Goal: Task Accomplishment & Management: Use online tool/utility

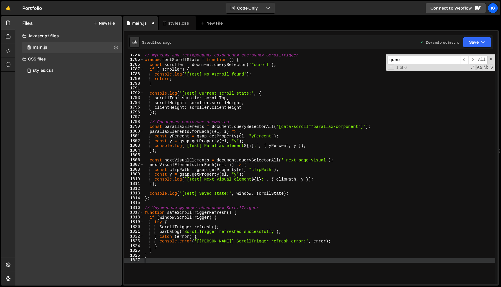
scroll to position [8529, 0]
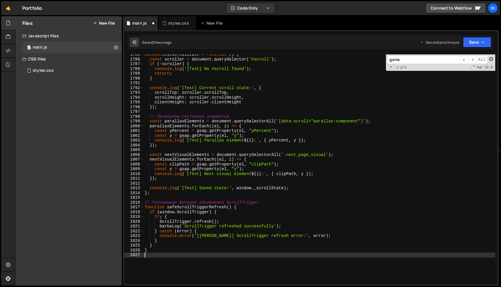
click at [490, 58] on span at bounding box center [491, 59] width 4 height 4
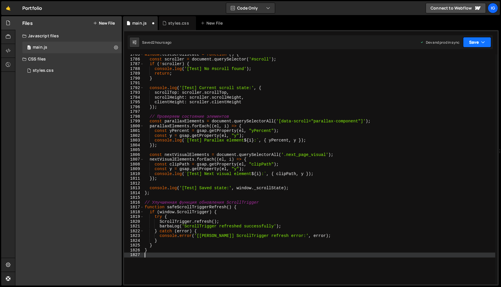
click at [483, 42] on icon "button" at bounding box center [483, 42] width 4 height 6
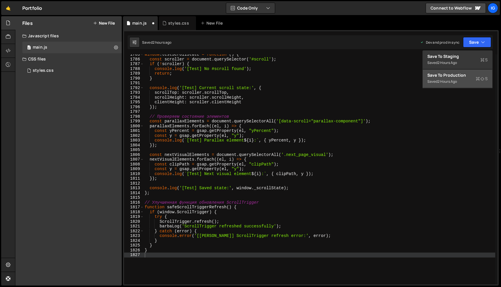
click at [459, 81] on div "Saved 2 hours ago" at bounding box center [457, 81] width 60 height 7
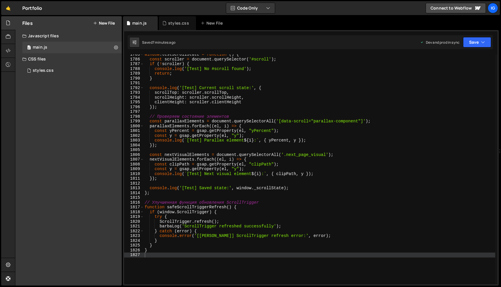
click at [219, 80] on div "window . testScrollState = function ( ) { const scroller = document . querySele…" at bounding box center [318, 172] width 351 height 240
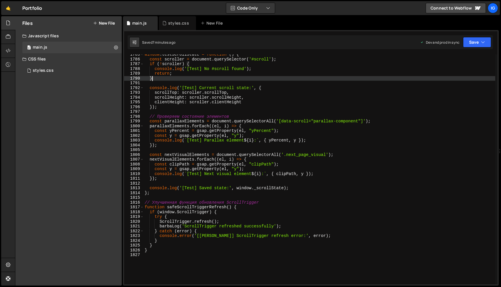
type textarea "}"
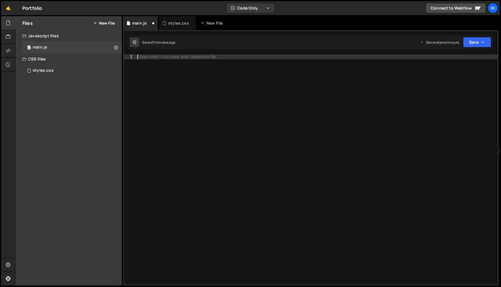
scroll to position [8497, 0]
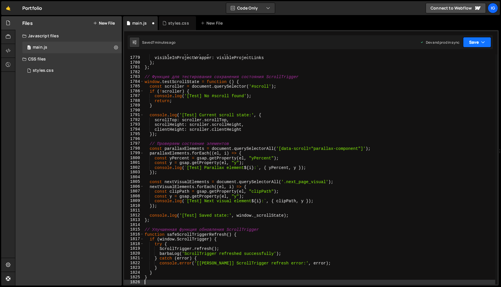
click at [471, 43] on button "Save" at bounding box center [477, 42] width 28 height 10
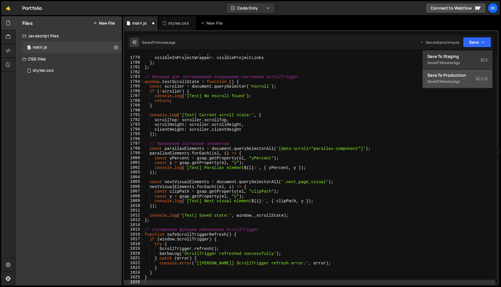
click at [452, 84] on div "7 minutes ago" at bounding box center [448, 81] width 22 height 5
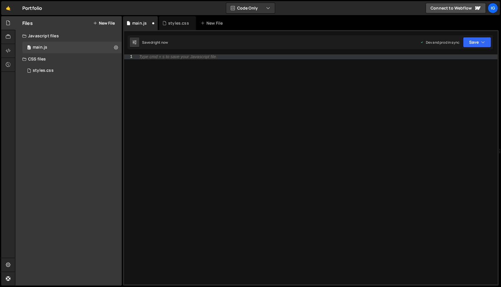
scroll to position [8615, 0]
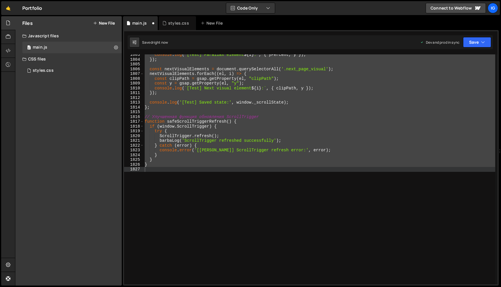
click at [257, 157] on div "console . log ( ` [Test] Parallax element ${ i } : ` , { yPercent , y }) ; }) ;…" at bounding box center [318, 172] width 351 height 240
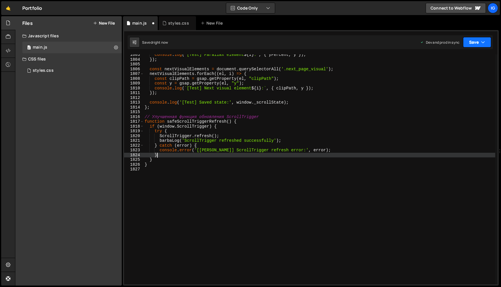
click at [474, 40] on button "Save" at bounding box center [477, 42] width 28 height 10
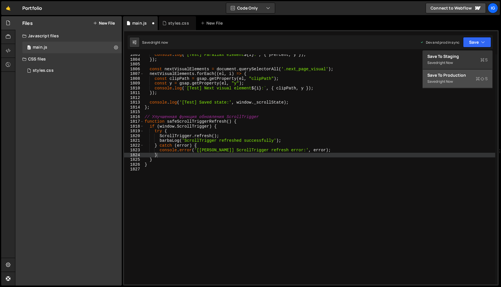
click at [452, 82] on div "right now" at bounding box center [444, 81] width 15 height 5
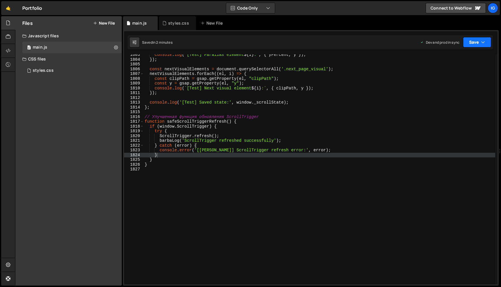
click at [481, 41] on icon "button" at bounding box center [483, 42] width 4 height 6
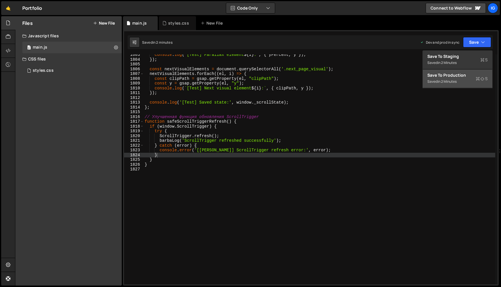
click at [463, 77] on div "Save to Production S" at bounding box center [457, 75] width 60 height 6
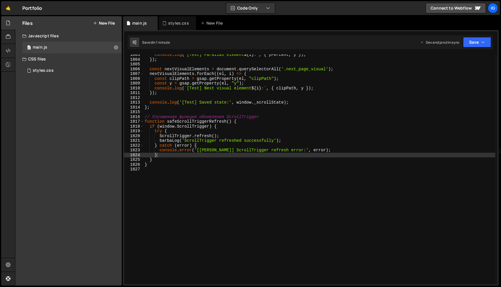
click at [215, 77] on div "console . log ( ` [Test] Parallax element ${ i } : ` , { yPercent , y }) ; }) ;…" at bounding box center [318, 172] width 351 height 240
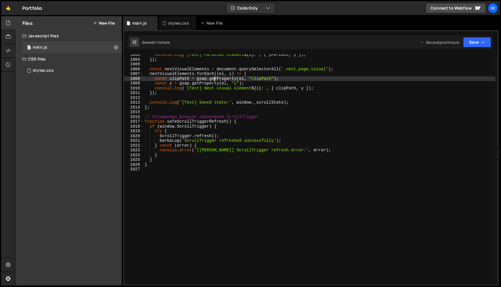
type textarea "}"
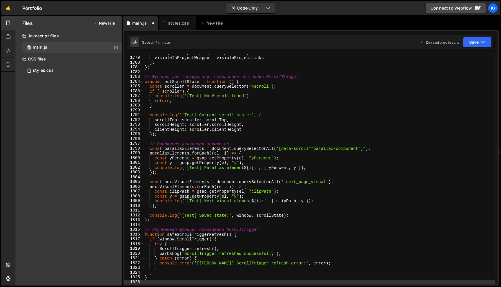
scroll to position [8497, 0]
click at [467, 40] on button "Save" at bounding box center [477, 42] width 28 height 10
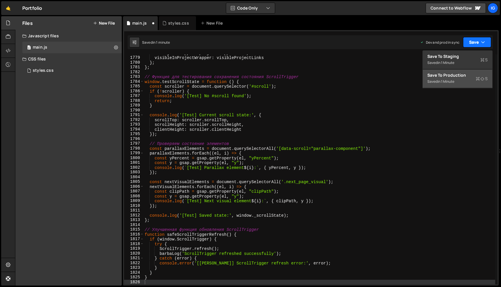
click at [450, 74] on div "Save to Production S" at bounding box center [457, 75] width 60 height 6
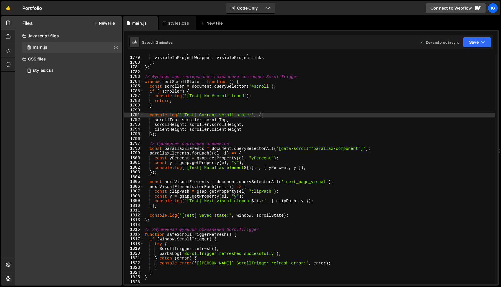
click at [261, 114] on div "inProjectWrapper : projectWrapperLinks , visibleInProjectWrapper : visibleProje…" at bounding box center [318, 171] width 351 height 240
type textarea "}"
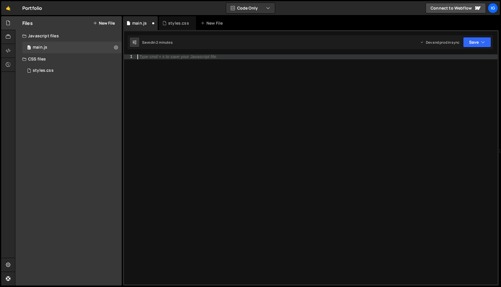
click at [173, 56] on div "Type cmd + s to save your Javascript file." at bounding box center [178, 57] width 78 height 4
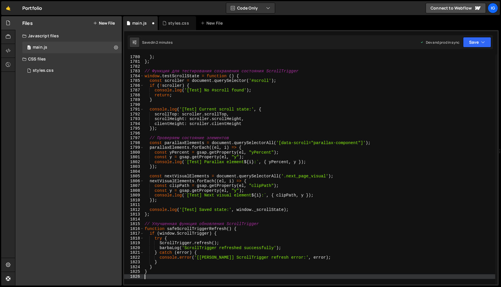
scroll to position [8503, 0]
click at [483, 44] on icon "button" at bounding box center [483, 42] width 4 height 6
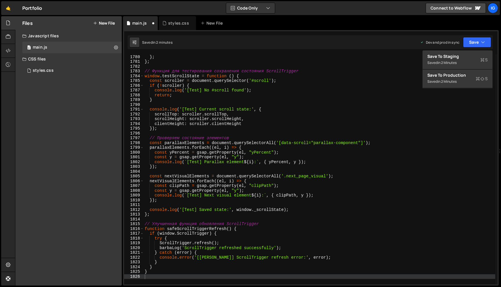
click at [468, 78] on div "Saved in 2 minutes" at bounding box center [457, 81] width 60 height 7
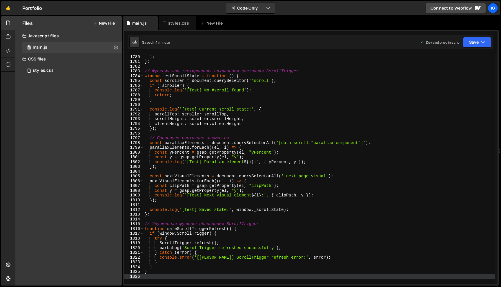
click at [228, 83] on div "visibleInProjectWrapper : visibleProjectLinks } ; } ; // Функция для тестирован…" at bounding box center [318, 170] width 351 height 240
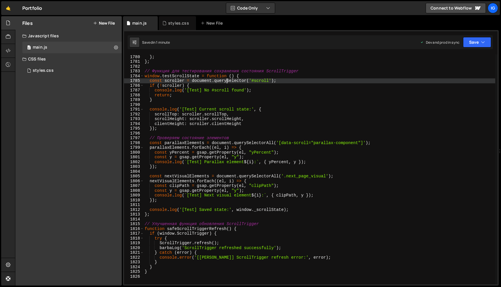
type textarea "}"
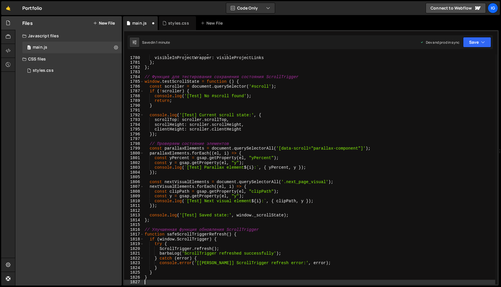
scroll to position [8502, 0]
click at [471, 40] on button "Save" at bounding box center [477, 42] width 28 height 10
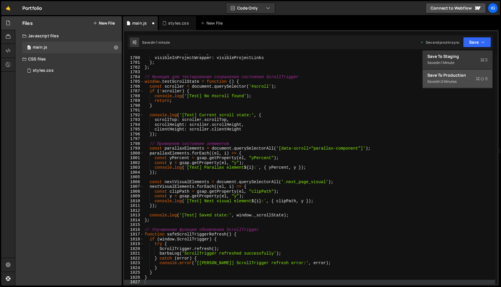
click at [459, 74] on div "Save to Production S" at bounding box center [457, 75] width 60 height 6
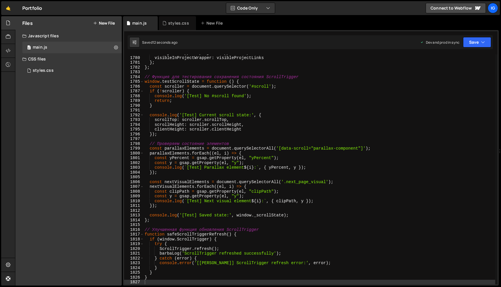
click at [210, 65] on div "inProjectWrapper : projectWrapperLinks , visibleInProjectWrapper : visibleProje…" at bounding box center [318, 171] width 351 height 240
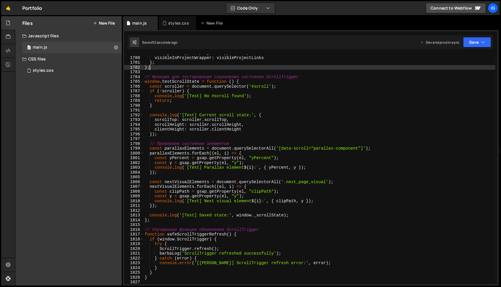
type textarea "}"
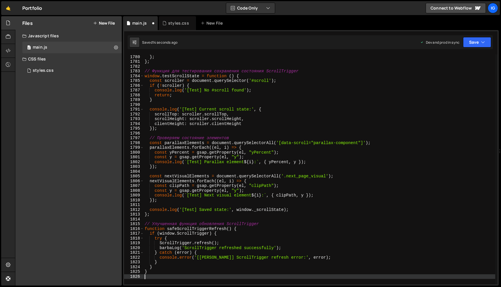
scroll to position [8502, 0]
click at [473, 39] on button "Save" at bounding box center [477, 42] width 28 height 10
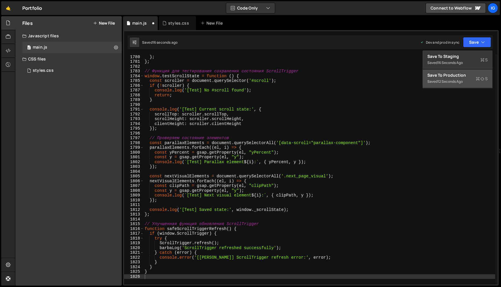
click at [453, 86] on button "Save to Production S Saved 12 seconds ago" at bounding box center [457, 79] width 70 height 19
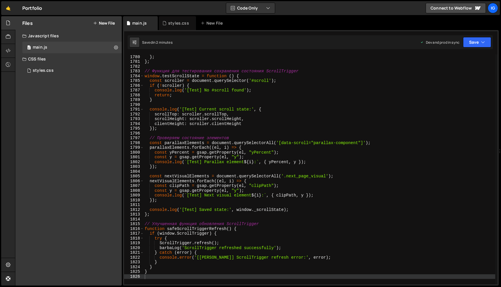
click at [256, 101] on div "visibleInProjectWrapper : visibleProjectLinks } ; } ; // Функция для тестирован…" at bounding box center [318, 170] width 351 height 240
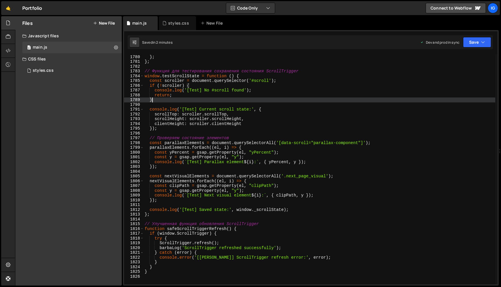
type textarea "}"
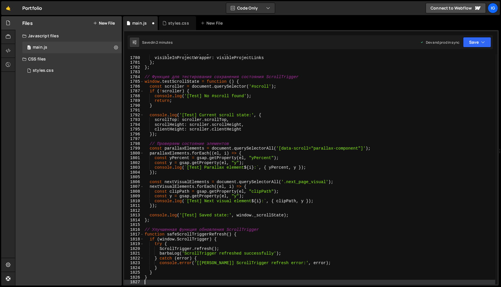
scroll to position [8502, 0]
click at [481, 41] on icon "button" at bounding box center [483, 42] width 4 height 6
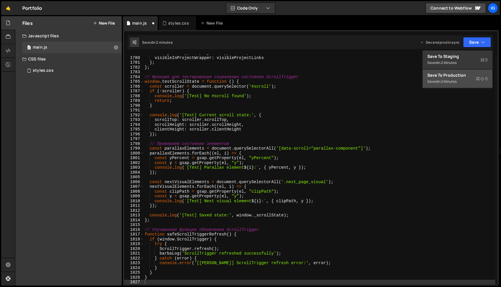
click at [459, 76] on div "Save to Production S" at bounding box center [457, 75] width 60 height 6
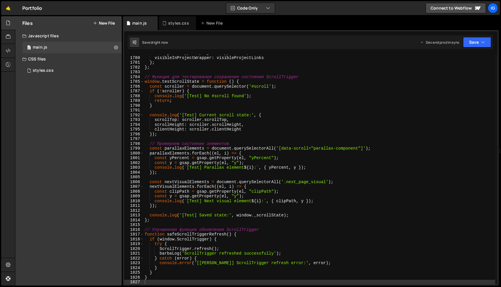
click at [258, 76] on div "inProjectWrapper : projectWrapperLinks , visibleInProjectWrapper : visibleProje…" at bounding box center [318, 171] width 351 height 240
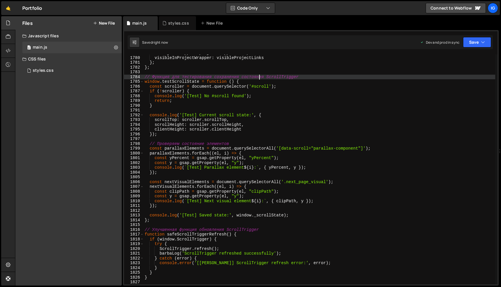
type textarea "}"
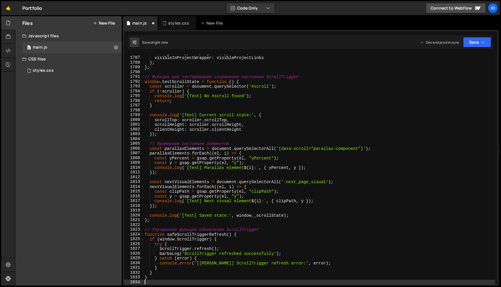
scroll to position [8538, 0]
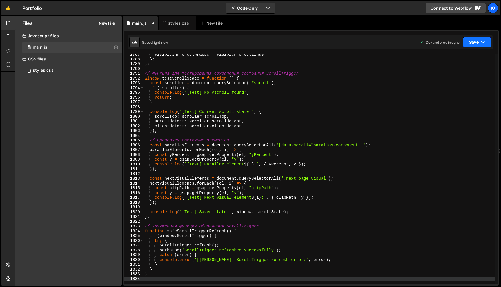
click at [474, 43] on button "Save" at bounding box center [477, 42] width 28 height 10
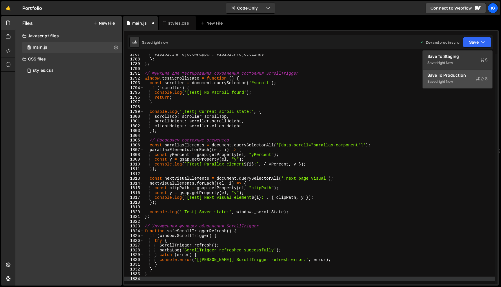
click at [452, 81] on div "right now" at bounding box center [444, 81] width 15 height 5
